Goal: Find specific page/section: Find specific page/section

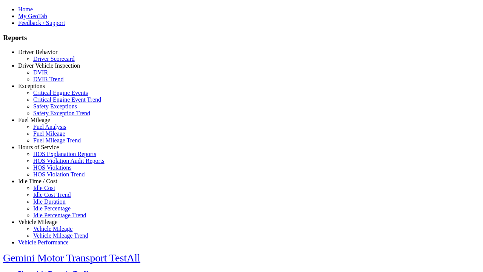
click at [43, 55] on link "Driver Behavior" at bounding box center [37, 52] width 39 height 6
click at [49, 62] on link "Driver Scorecard" at bounding box center [54, 58] width 42 height 6
